Goal: Information Seeking & Learning: Find specific page/section

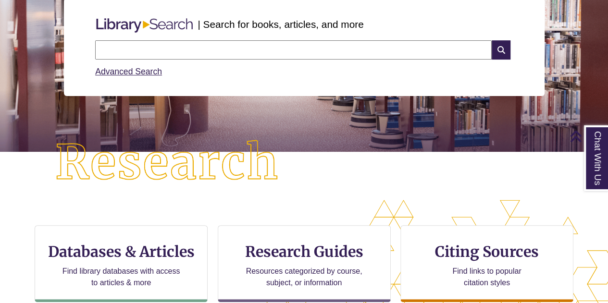
scroll to position [123, 0]
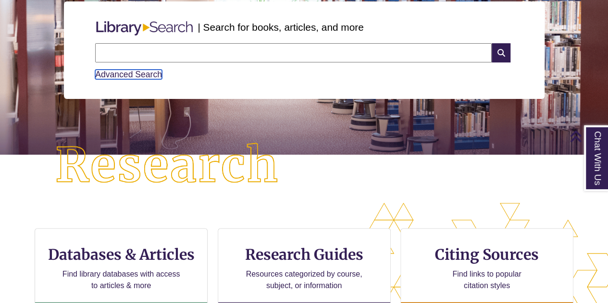
click at [144, 74] on link "Advanced Search" at bounding box center [128, 75] width 67 height 10
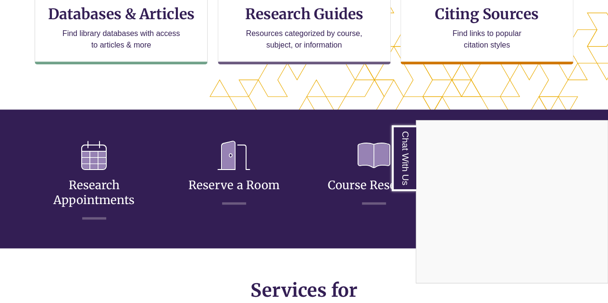
scroll to position [337, 0]
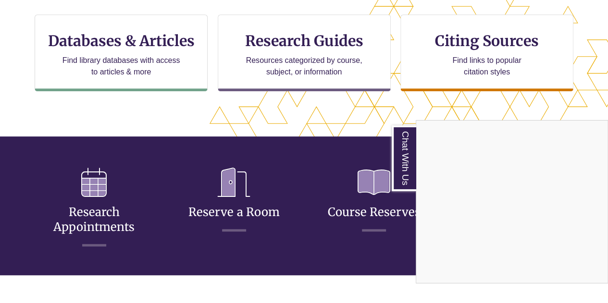
click at [97, 37] on div "Chat With Us" at bounding box center [304, 151] width 608 height 303
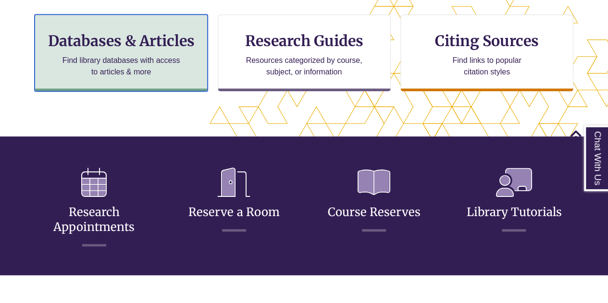
click at [97, 37] on h3 "Databases & Articles" at bounding box center [121, 41] width 157 height 18
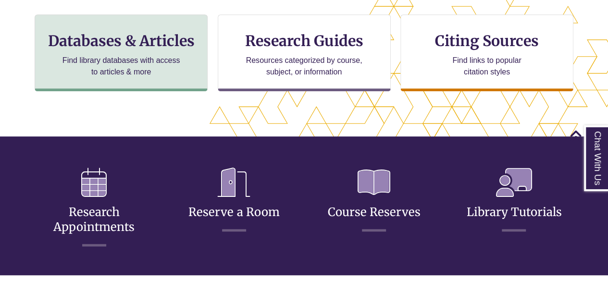
scroll to position [5, 5]
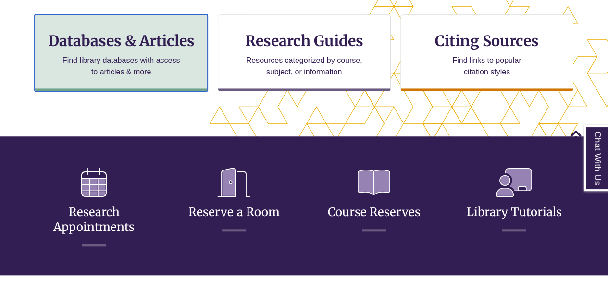
click at [98, 38] on h3 "Databases & Articles" at bounding box center [121, 41] width 157 height 18
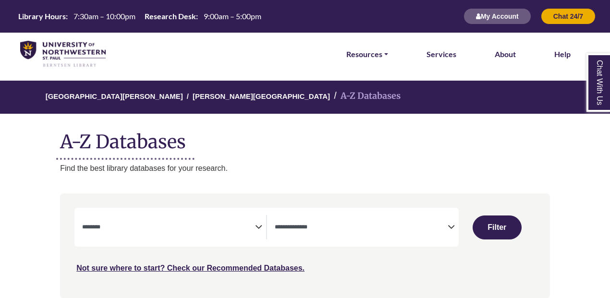
select select "Database Subject Filter"
select select "Database Types Filter"
select select "Database Subject Filter"
select select "Database Types Filter"
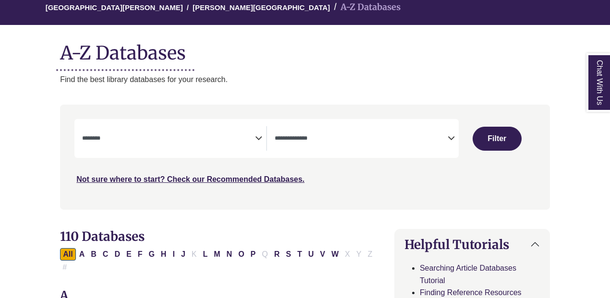
scroll to position [108, 0]
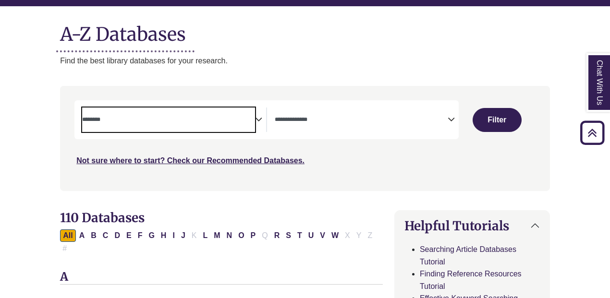
click at [255, 123] on textarea "Search" at bounding box center [168, 121] width 173 height 8
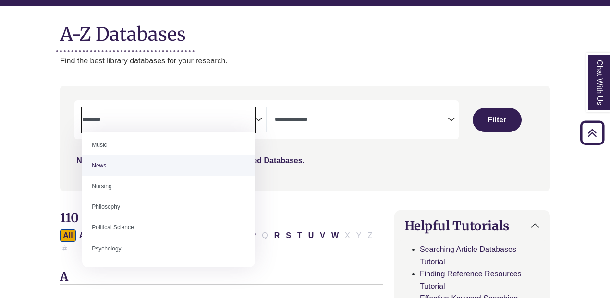
scroll to position [655, 0]
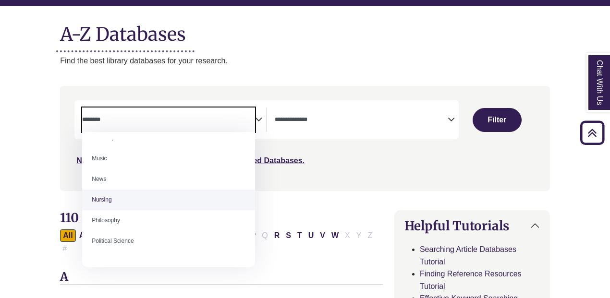
select select "*****"
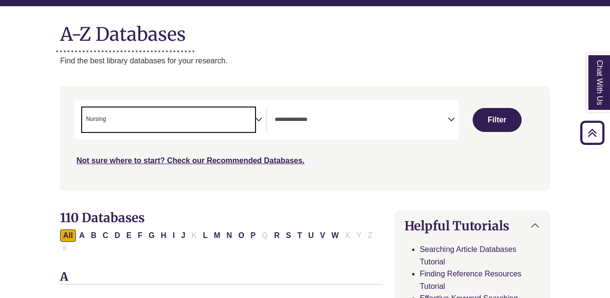
scroll to position [321, 0]
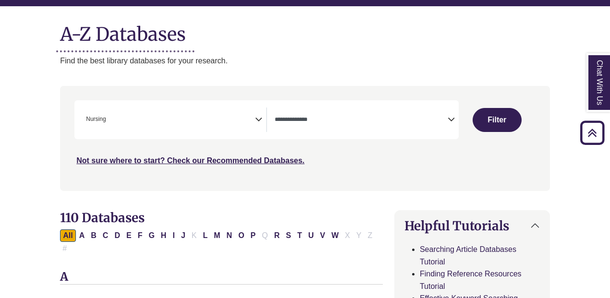
click at [450, 125] on div "**********" at bounding box center [367, 120] width 184 height 25
click at [451, 120] on icon "Search filters" at bounding box center [451, 118] width 7 height 14
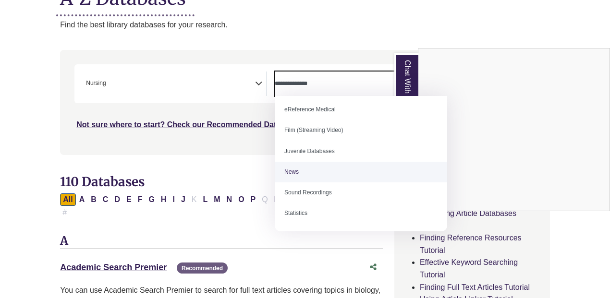
scroll to position [145, 0]
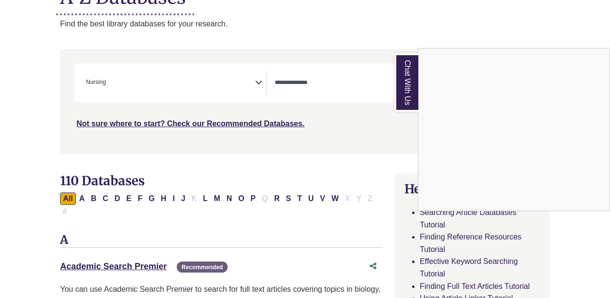
click at [12, 159] on div "Chat With Us" at bounding box center [305, 149] width 610 height 298
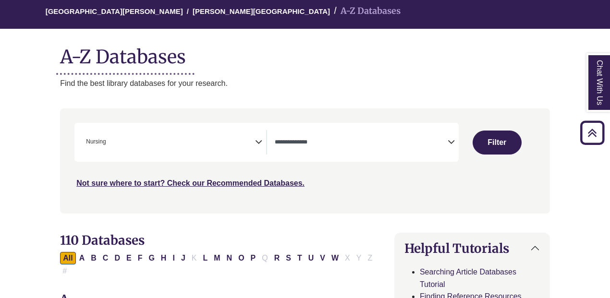
scroll to position [72, 0]
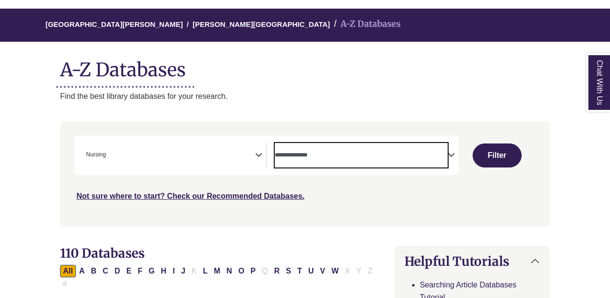
click at [436, 159] on textarea "Search" at bounding box center [361, 156] width 173 height 8
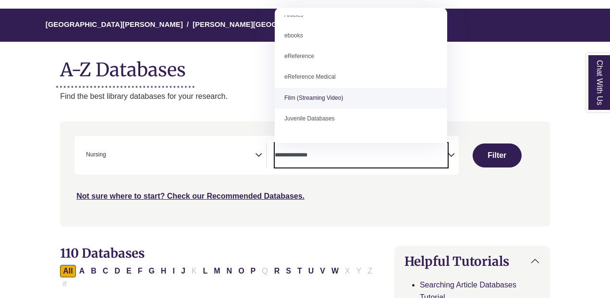
scroll to position [0, 0]
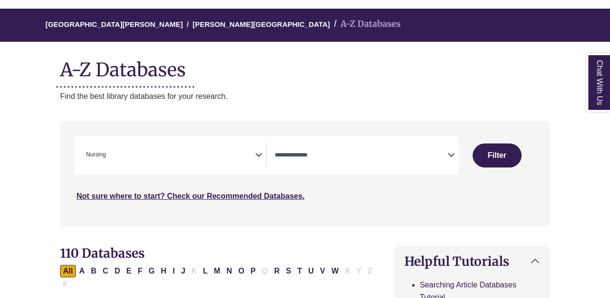
click at [481, 38] on ol "University of Northwestern - St. Paul Berntsen Library A-Z Databases" at bounding box center [305, 25] width 637 height 33
click at [404, 165] on span "Search filters" at bounding box center [361, 155] width 173 height 25
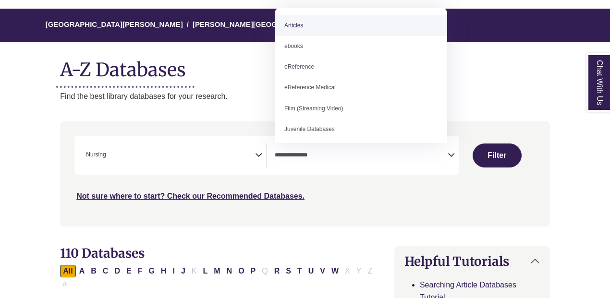
select select "*****"
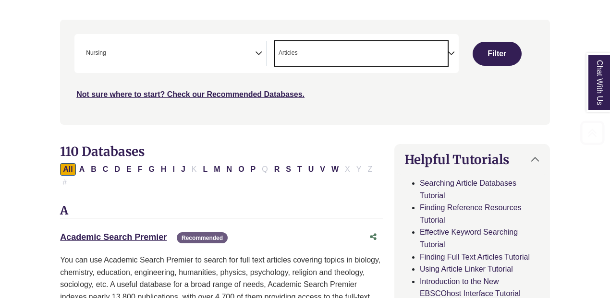
scroll to position [177, 0]
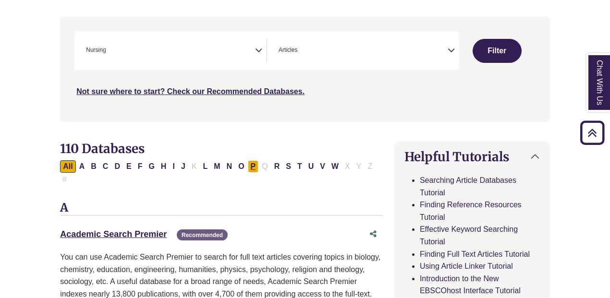
click at [248, 164] on button "P" at bounding box center [253, 166] width 11 height 12
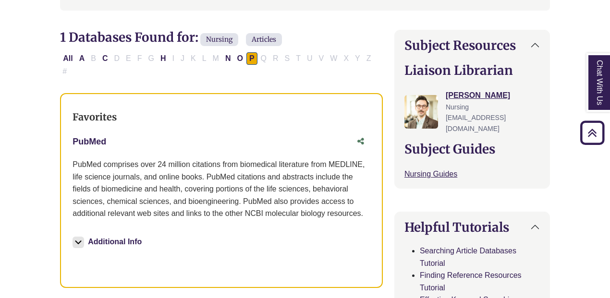
scroll to position [290, 0]
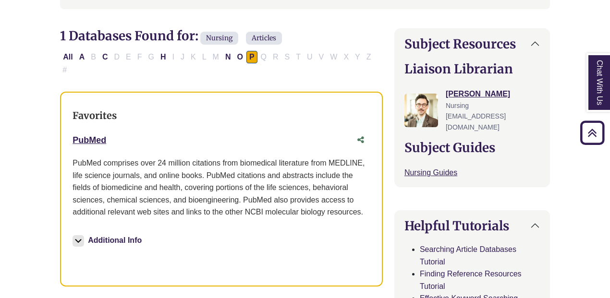
click at [88, 134] on div "PubMed This link opens in a new window" at bounding box center [212, 141] width 279 height 14
click at [87, 136] on link "PubMed This link opens in a new window" at bounding box center [90, 141] width 34 height 10
